Goal: Task Accomplishment & Management: Manage account settings

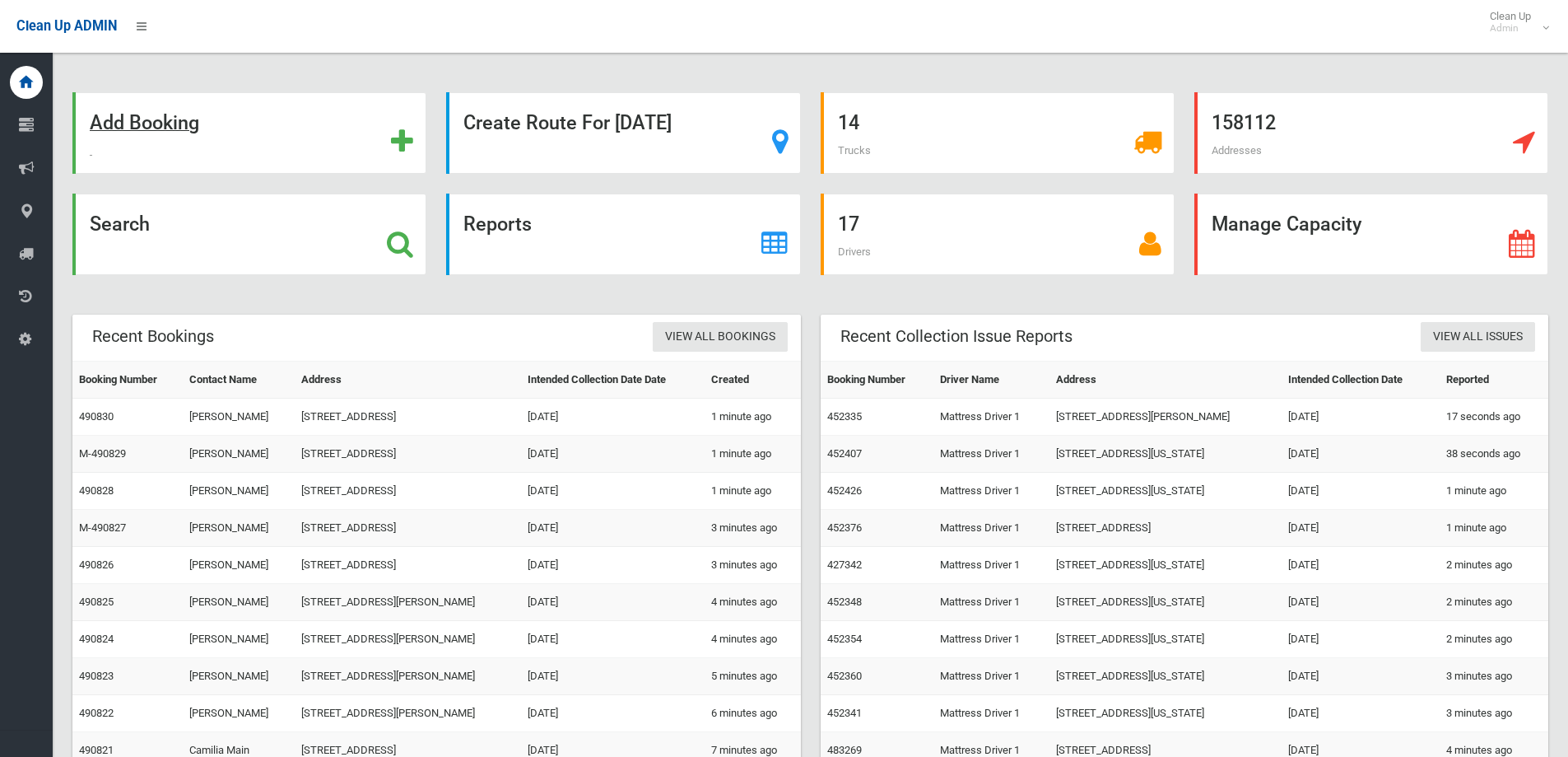
click at [147, 127] on strong "Add Booking" at bounding box center [144, 123] width 110 height 23
click at [122, 225] on strong "Search" at bounding box center [119, 223] width 60 height 23
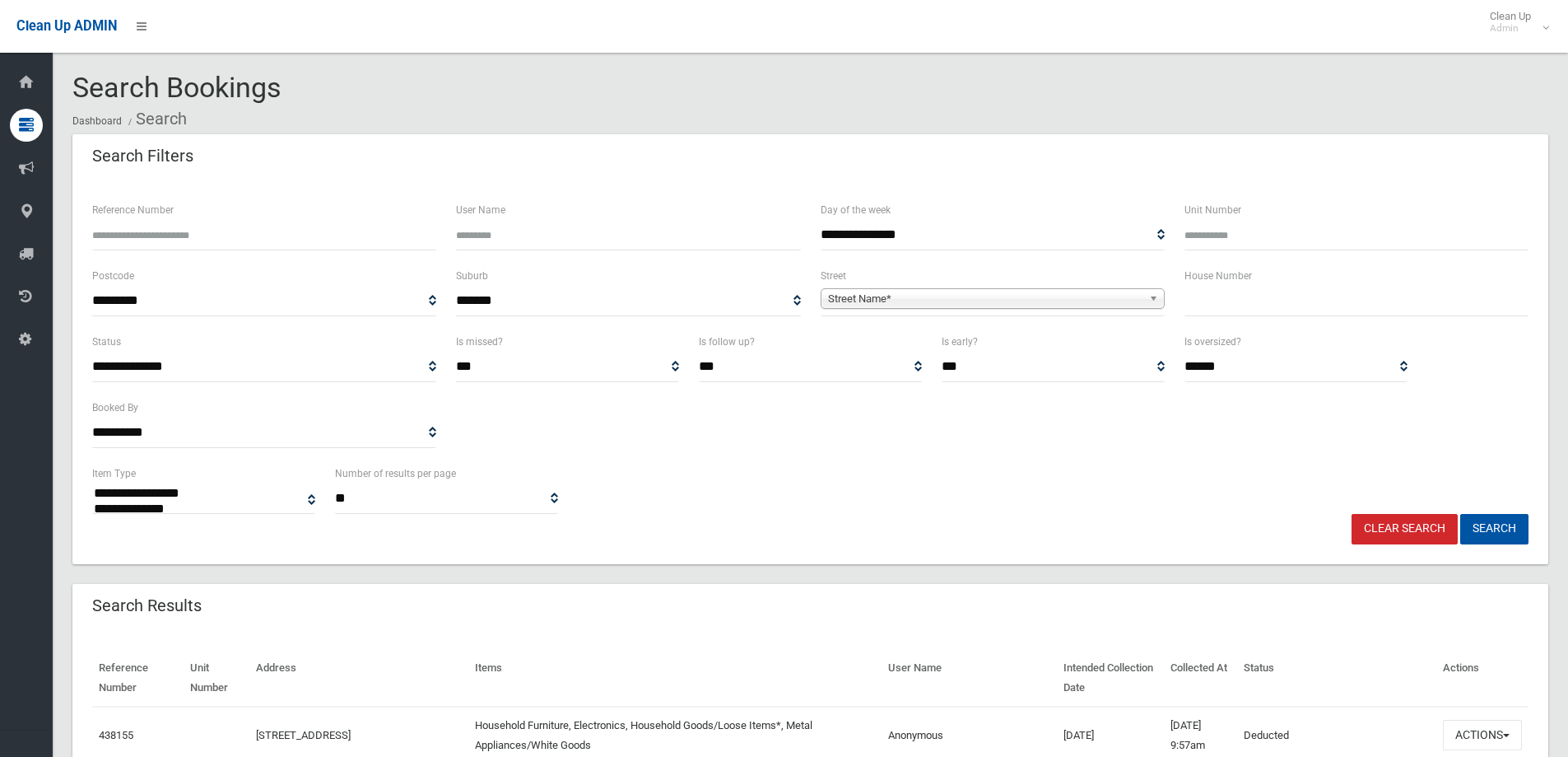
select select
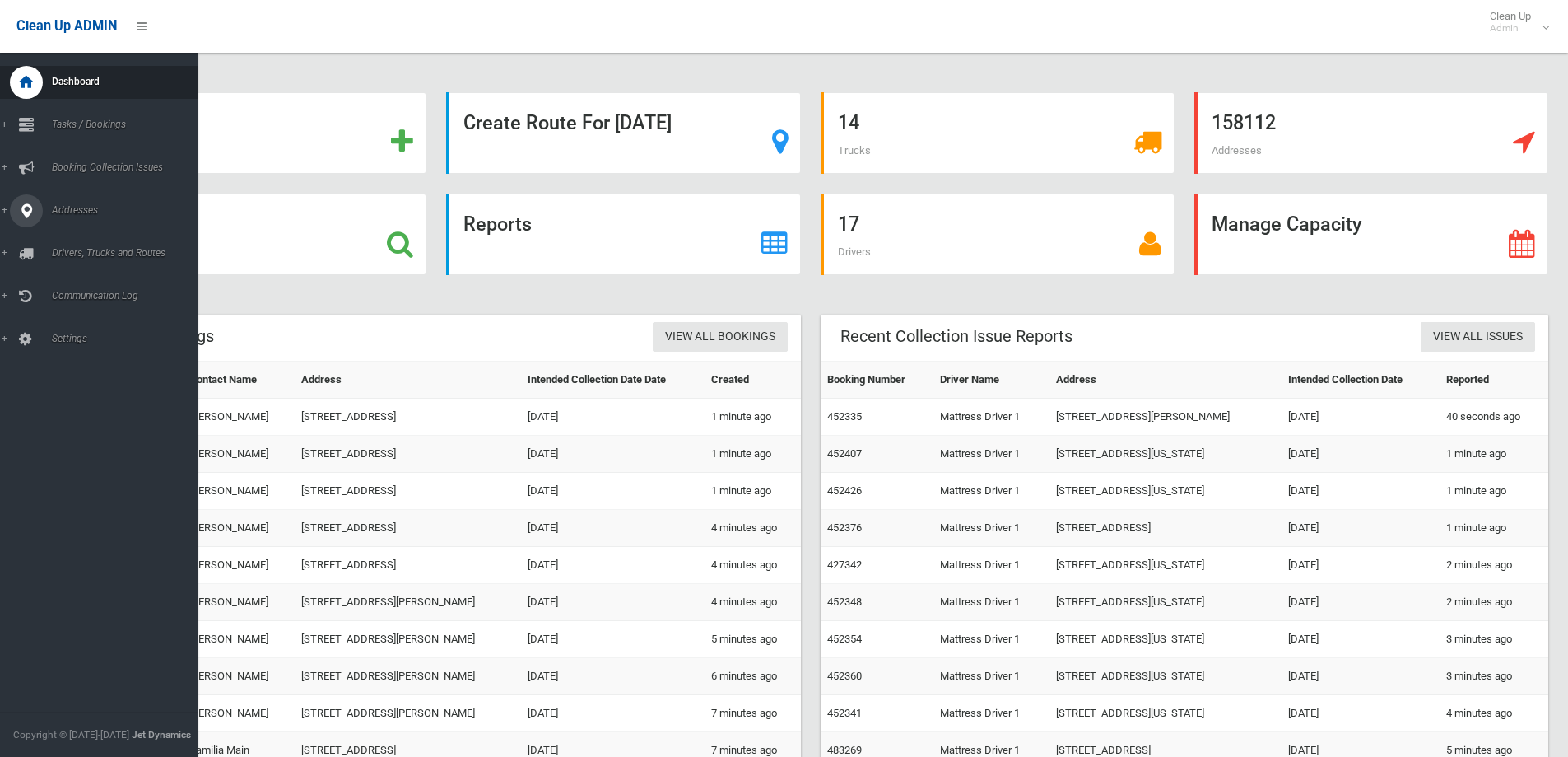
click at [82, 210] on span "Addresses" at bounding box center [128, 210] width 163 height 12
click at [92, 240] on span "All Addresses" at bounding box center [122, 239] width 149 height 12
